Goal: Task Accomplishment & Management: Use online tool/utility

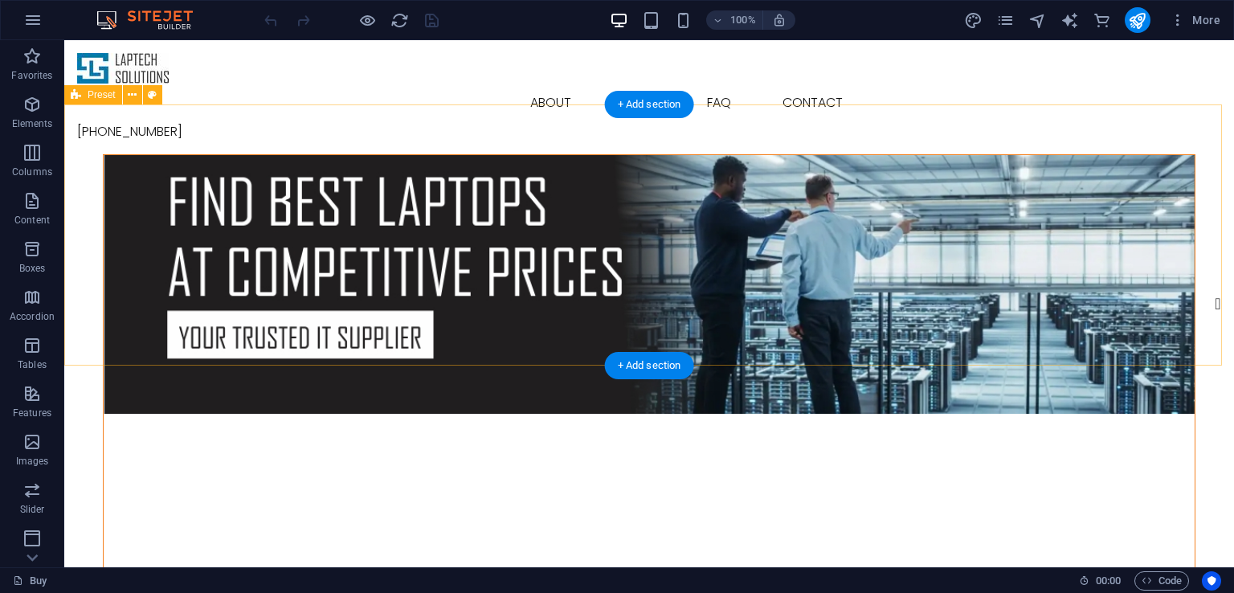
click at [1207, 154] on div at bounding box center [649, 414] width 1170 height 521
select select "banner"
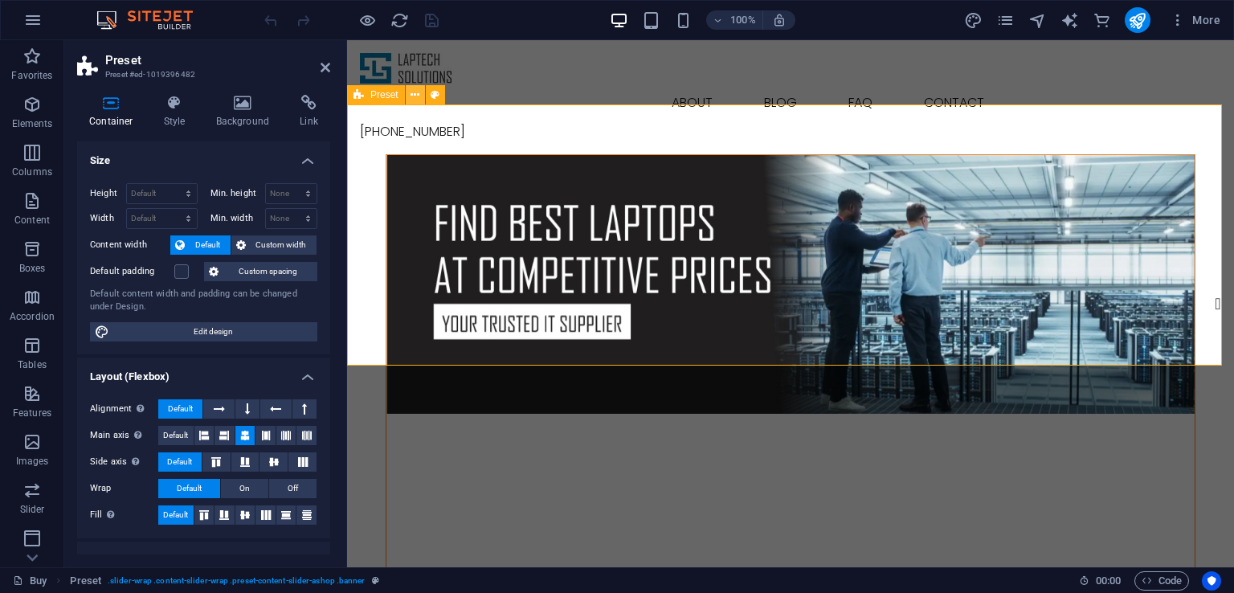
click at [411, 96] on icon at bounding box center [415, 95] width 9 height 17
click at [243, 106] on icon at bounding box center [243, 103] width 78 height 16
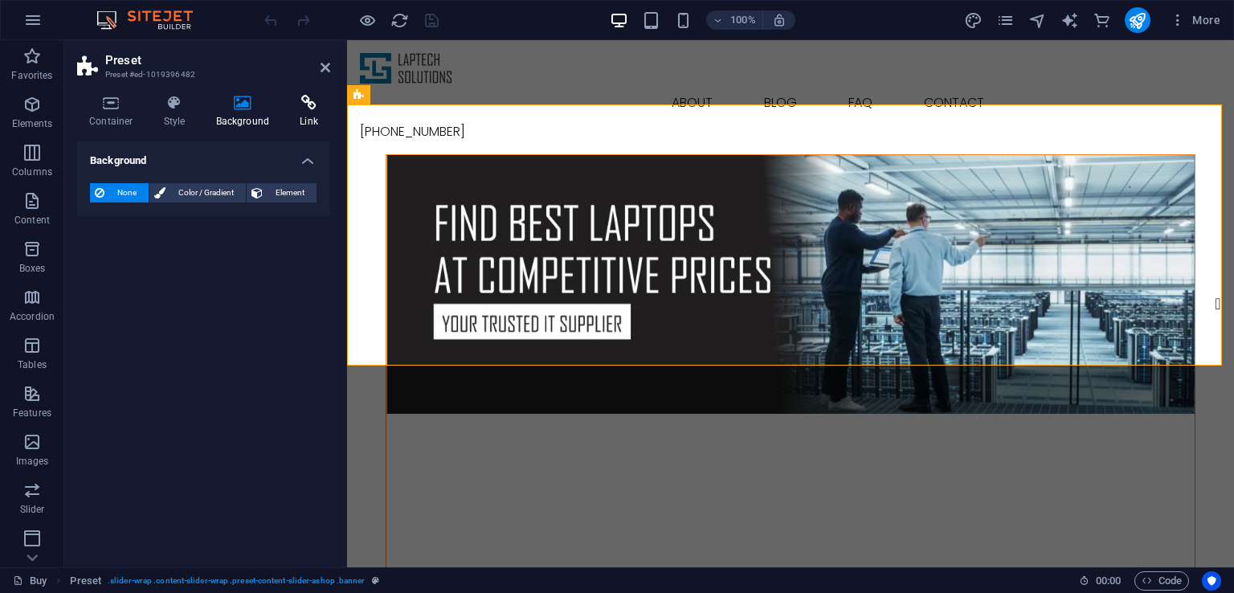
click at [296, 104] on icon at bounding box center [309, 103] width 43 height 16
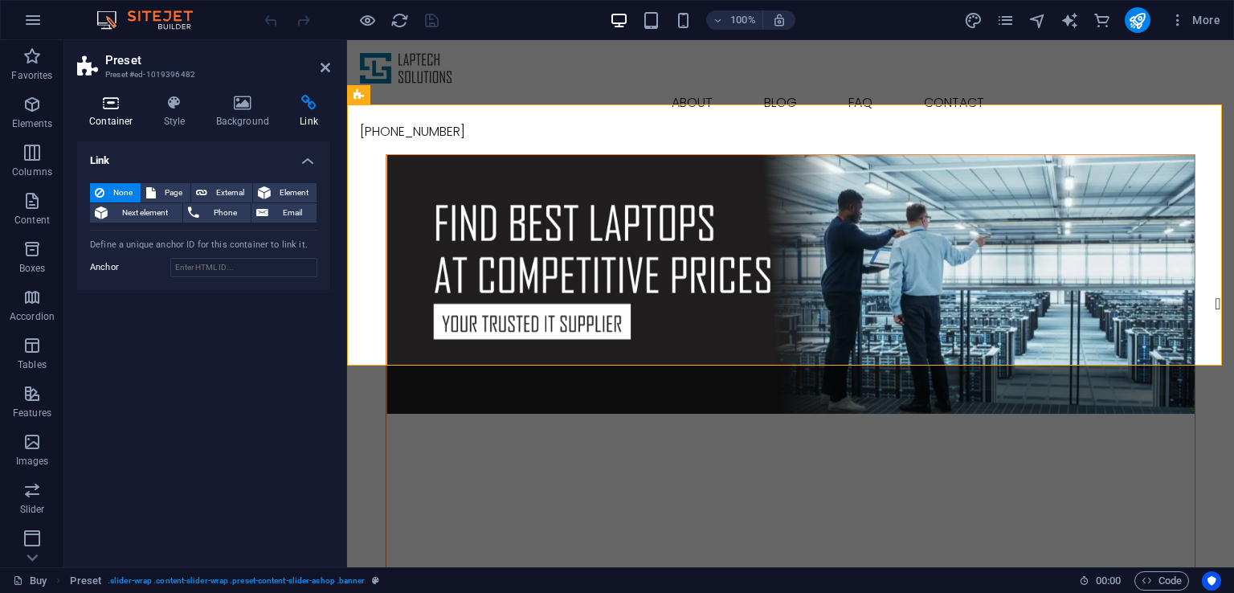
click at [114, 104] on icon at bounding box center [111, 103] width 68 height 16
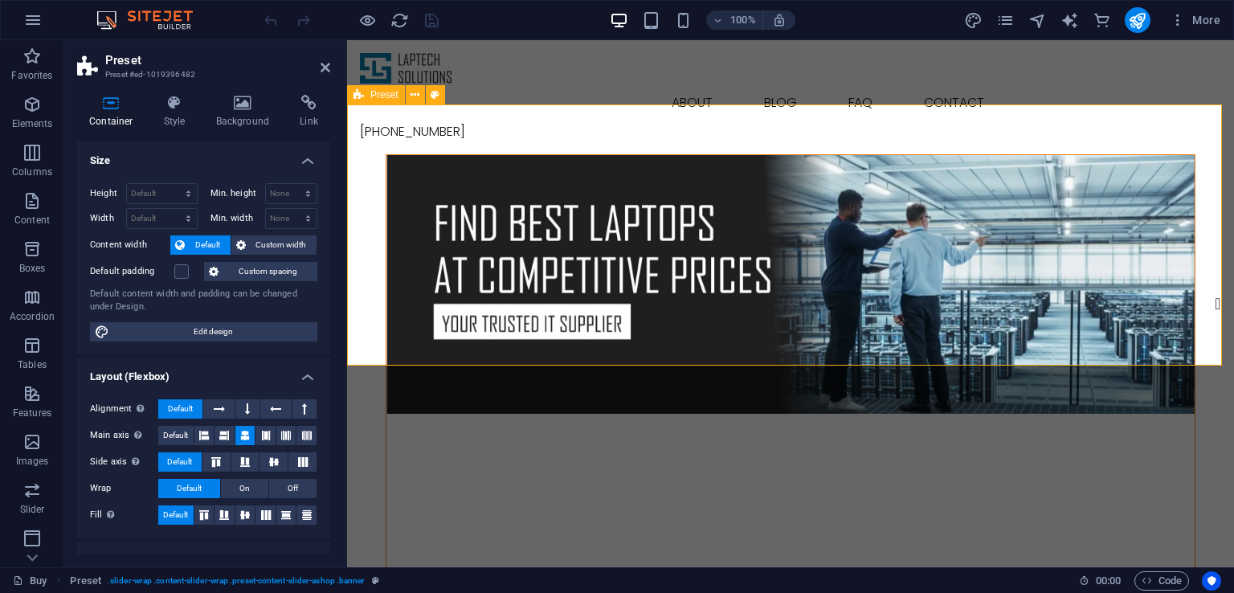
click at [621, 215] on figure at bounding box center [790, 284] width 808 height 259
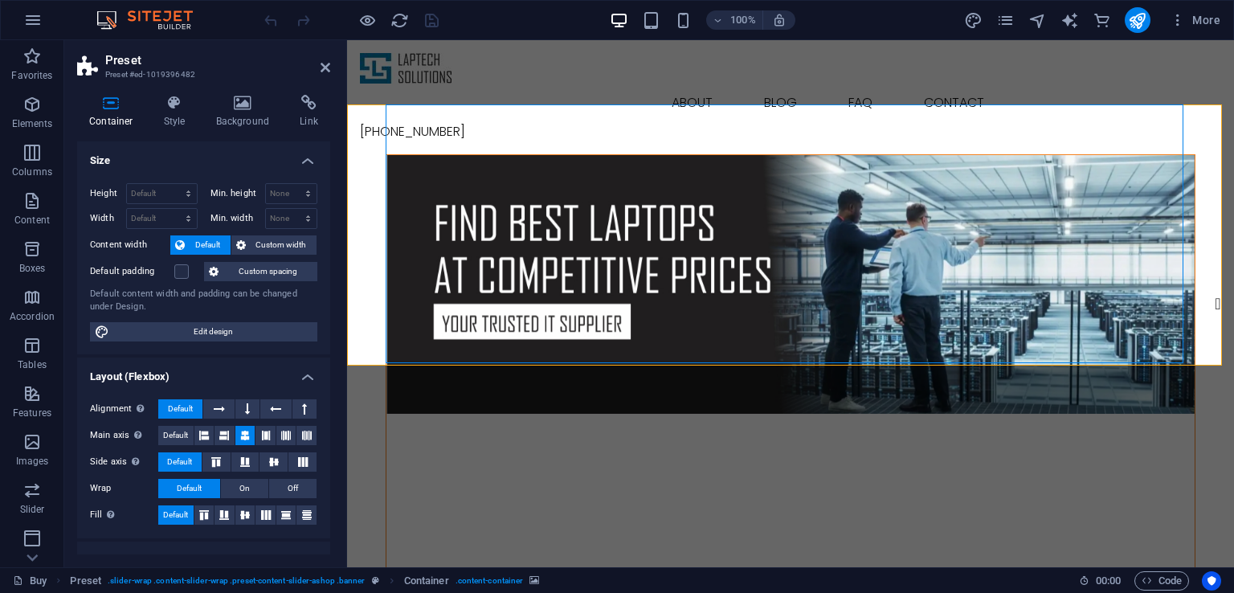
click at [434, 155] on figure at bounding box center [790, 284] width 808 height 259
select select "px"
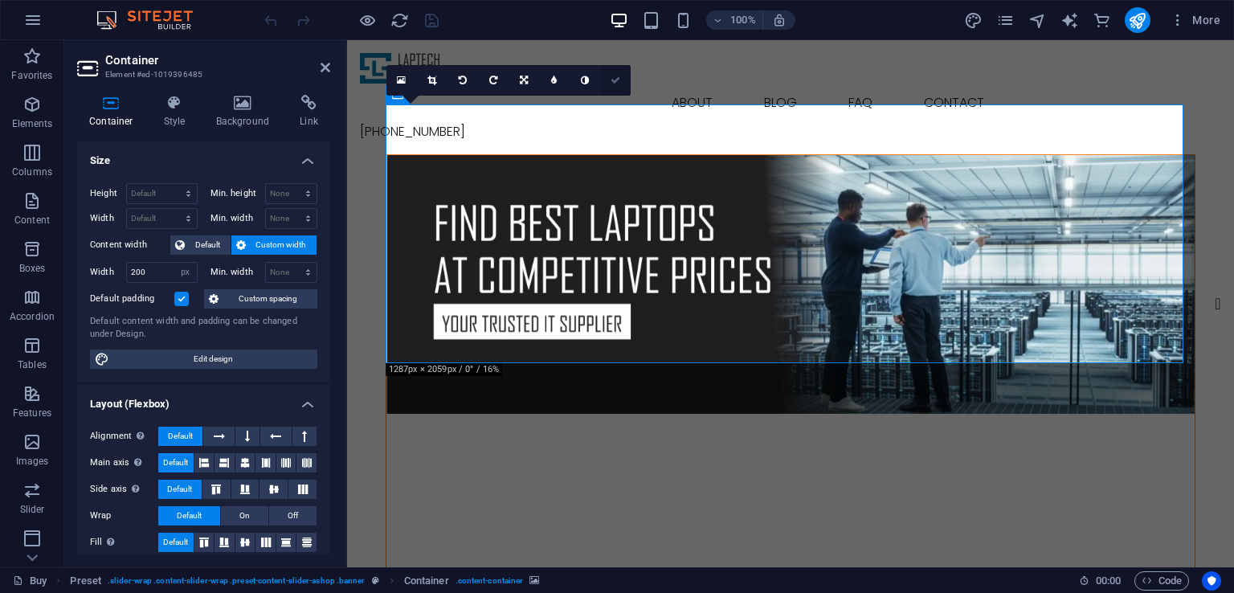
click at [612, 77] on icon at bounding box center [616, 81] width 10 height 10
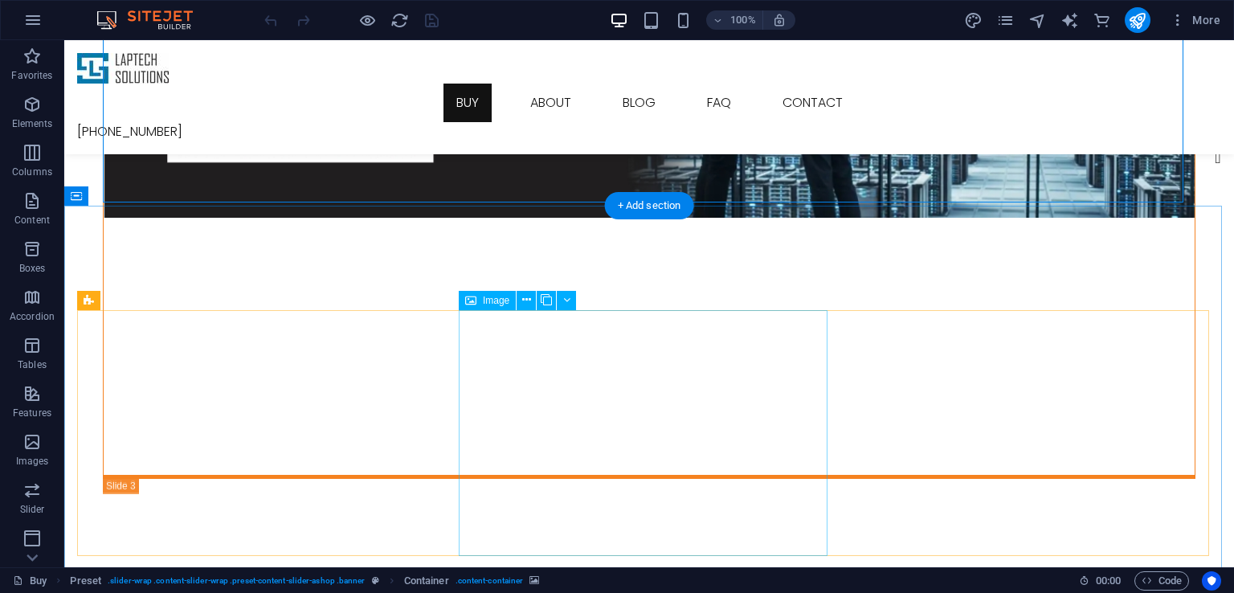
scroll to position [187, 0]
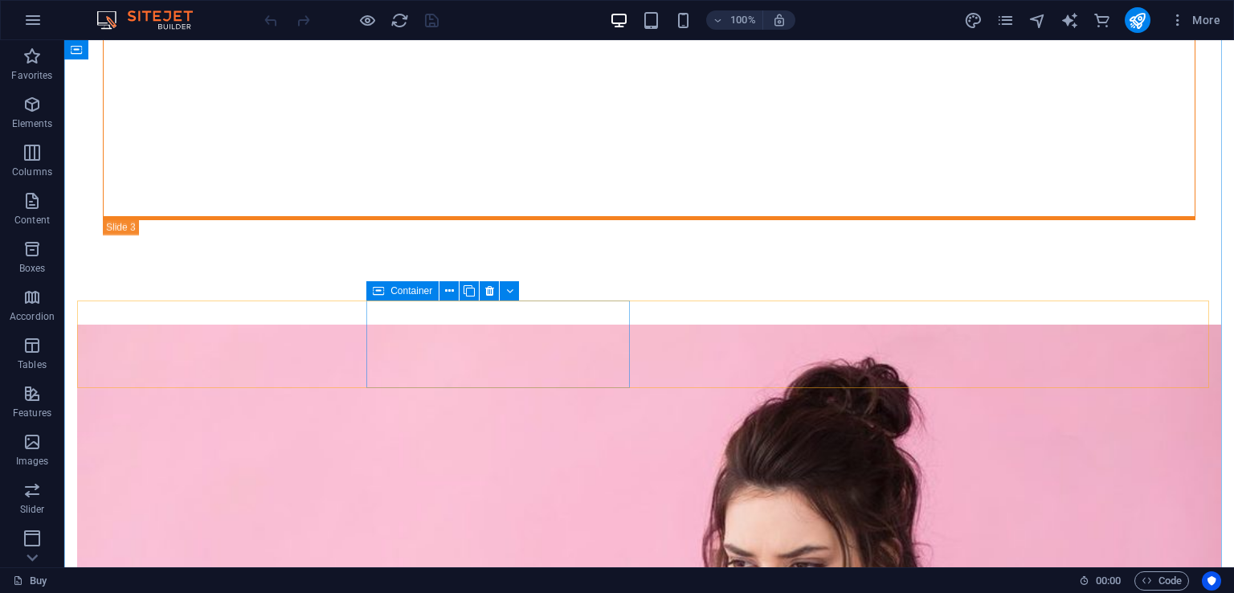
scroll to position [0, 0]
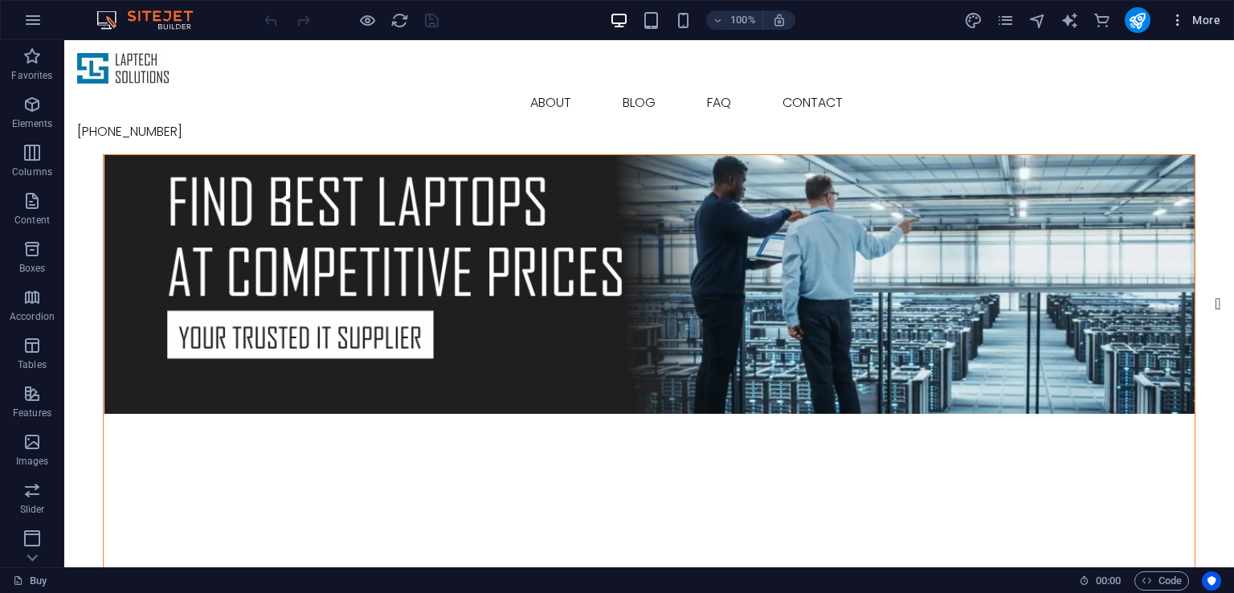
click at [1183, 17] on icon "button" at bounding box center [1178, 20] width 16 height 16
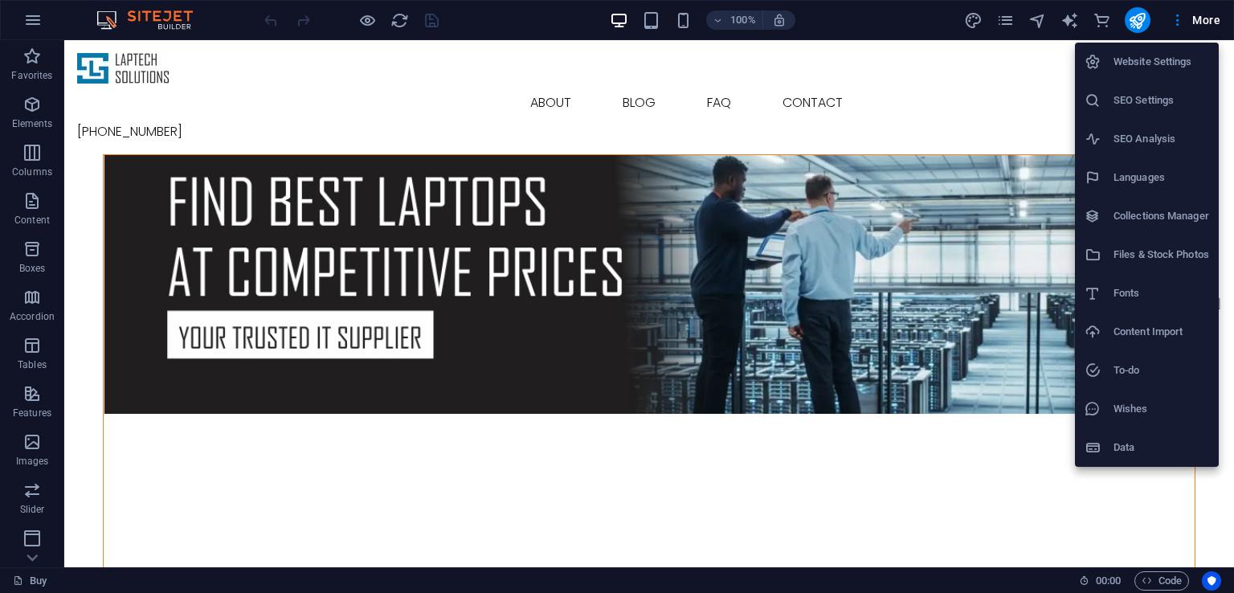
click at [1166, 65] on h6 "Website Settings" at bounding box center [1162, 61] width 96 height 19
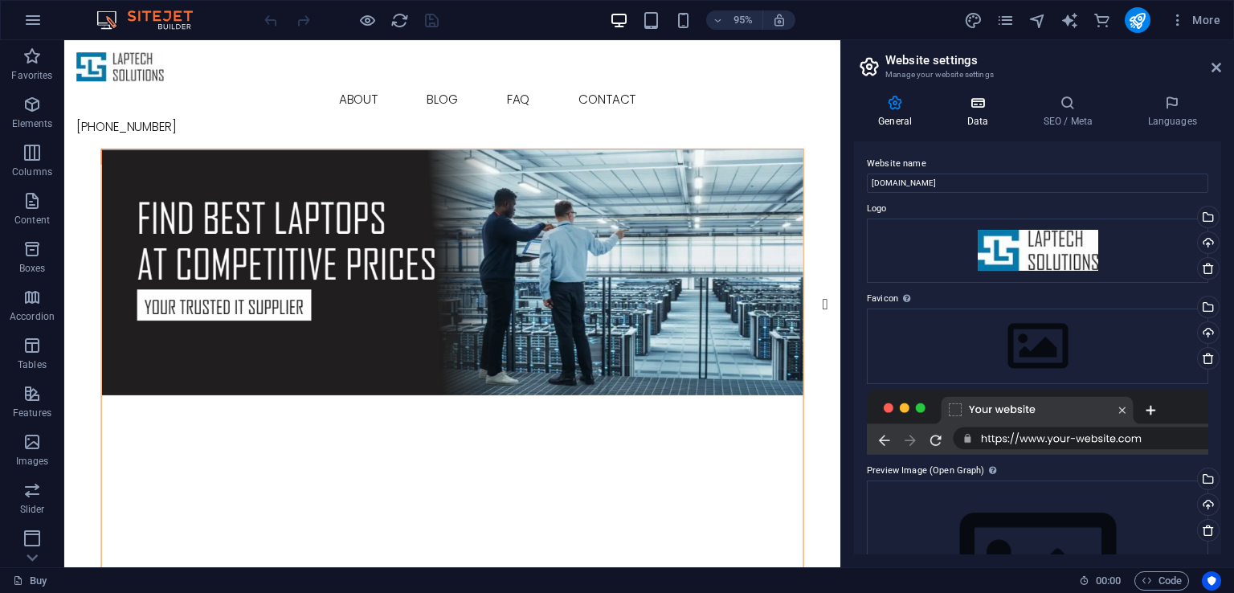
click at [990, 121] on h4 "Data" at bounding box center [980, 112] width 76 height 34
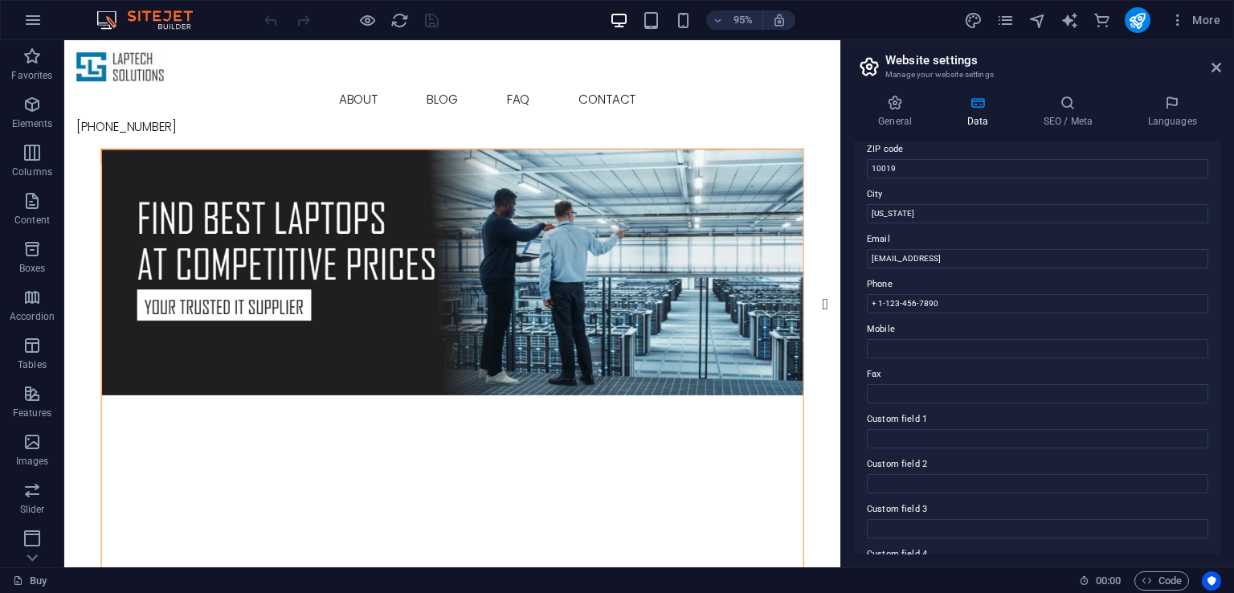
scroll to position [358, 0]
click at [1009, 17] on icon "pages" at bounding box center [1005, 20] width 18 height 18
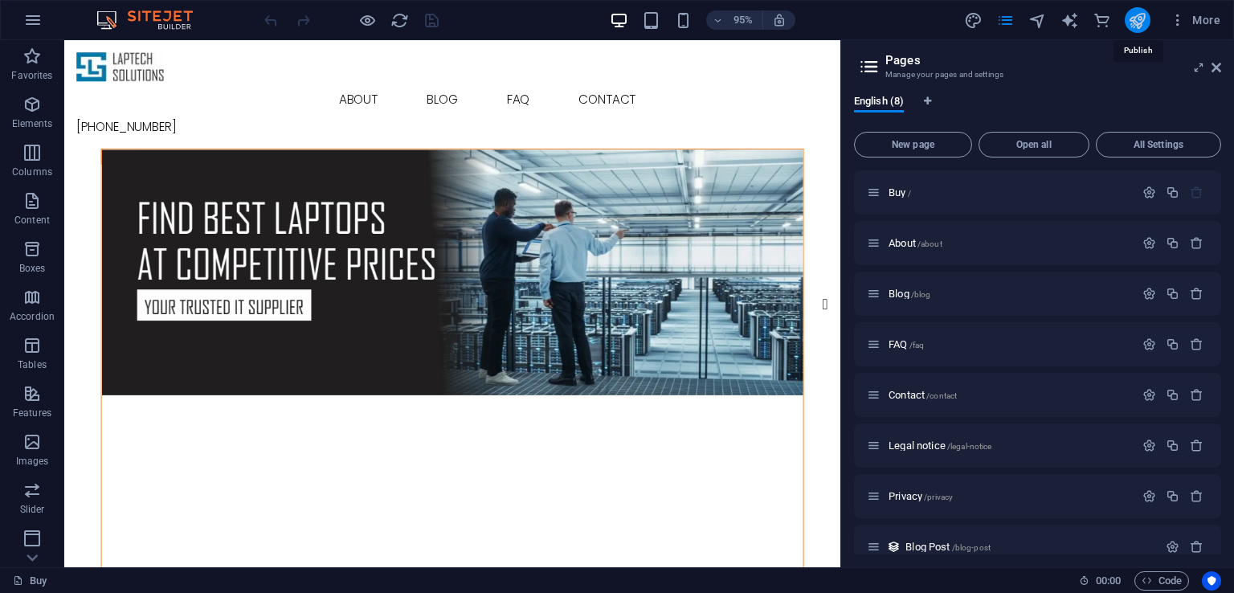
click at [1135, 17] on icon "publish" at bounding box center [1137, 20] width 18 height 18
